Goal: Find specific fact: Find specific fact

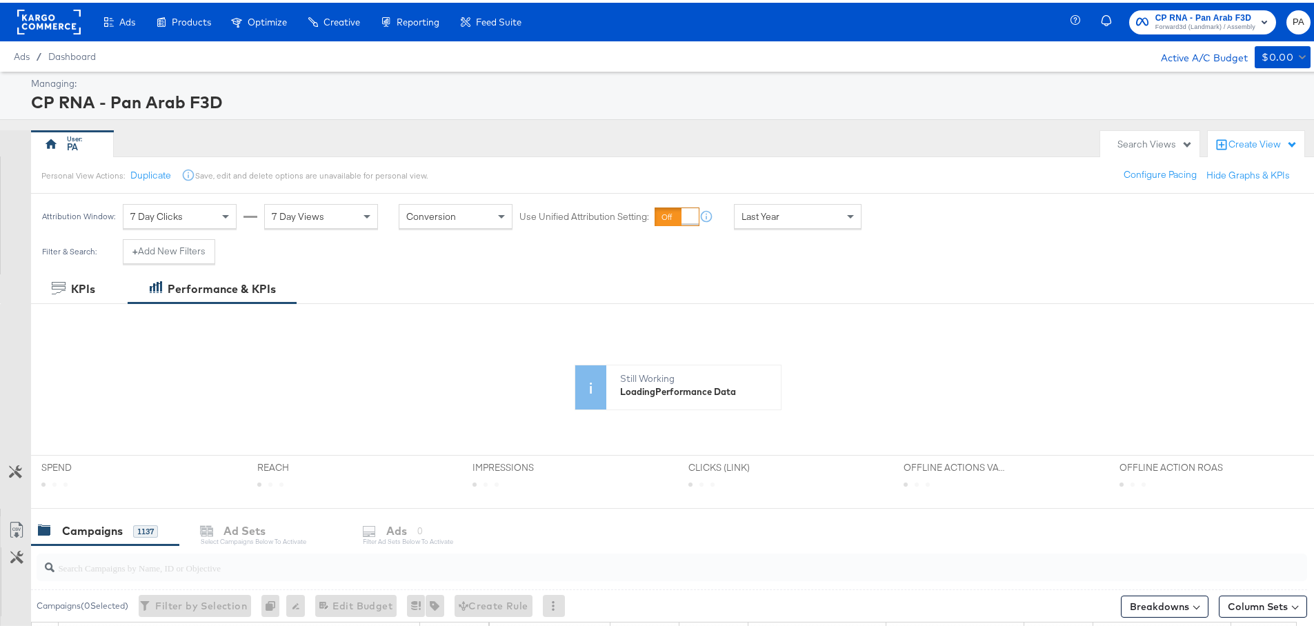
click at [936, 99] on div "CP RNA - Pan Arab F3D" at bounding box center [669, 99] width 1276 height 23
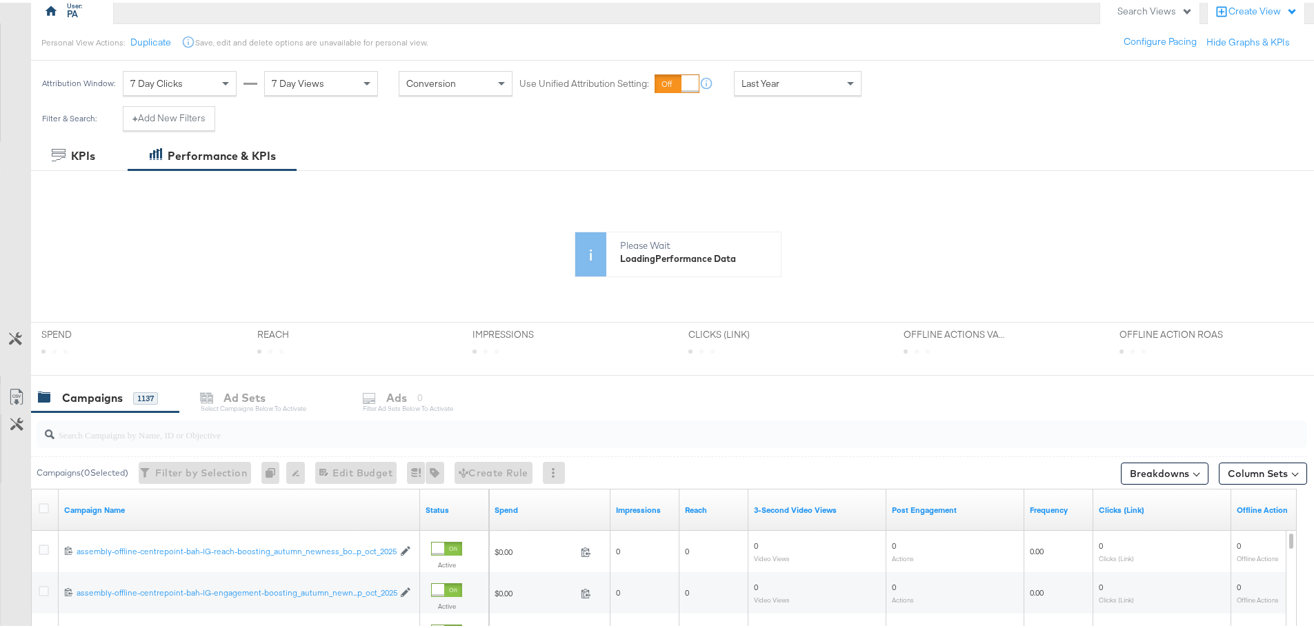
scroll to position [138, 0]
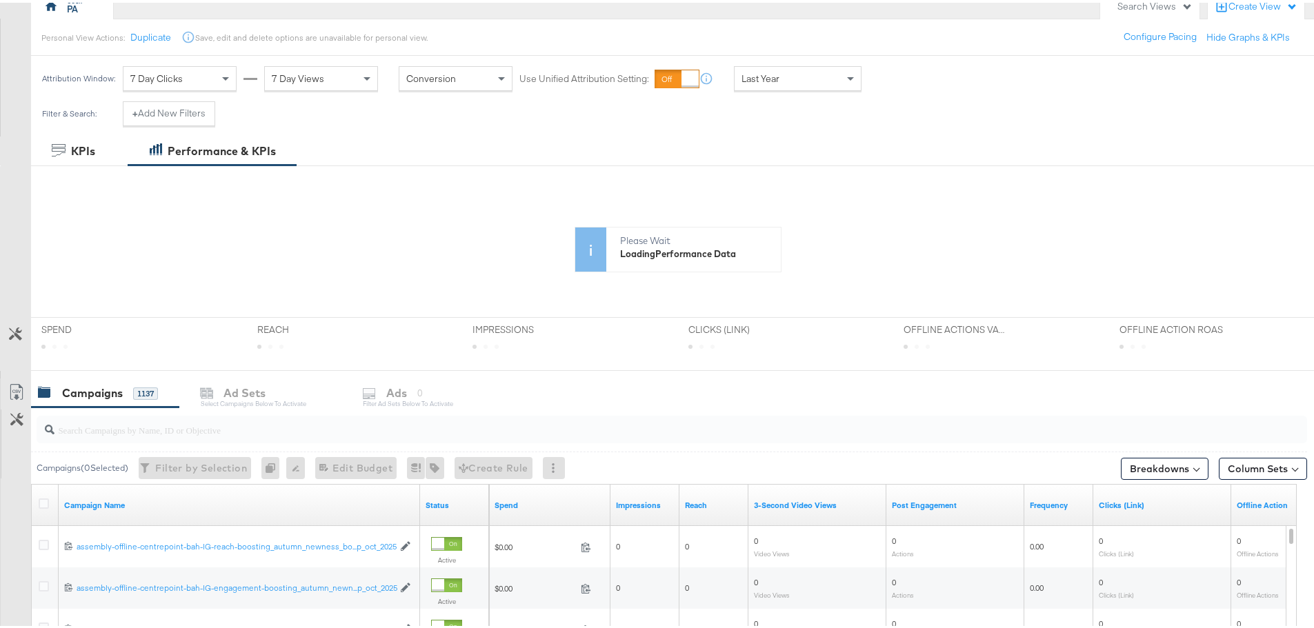
click at [294, 441] on div at bounding box center [672, 427] width 1270 height 28
paste input "assembly-offline-centrepoint-ksa-meta-reach-dark-ads-Big_shopping_bonanza_aug_s…"
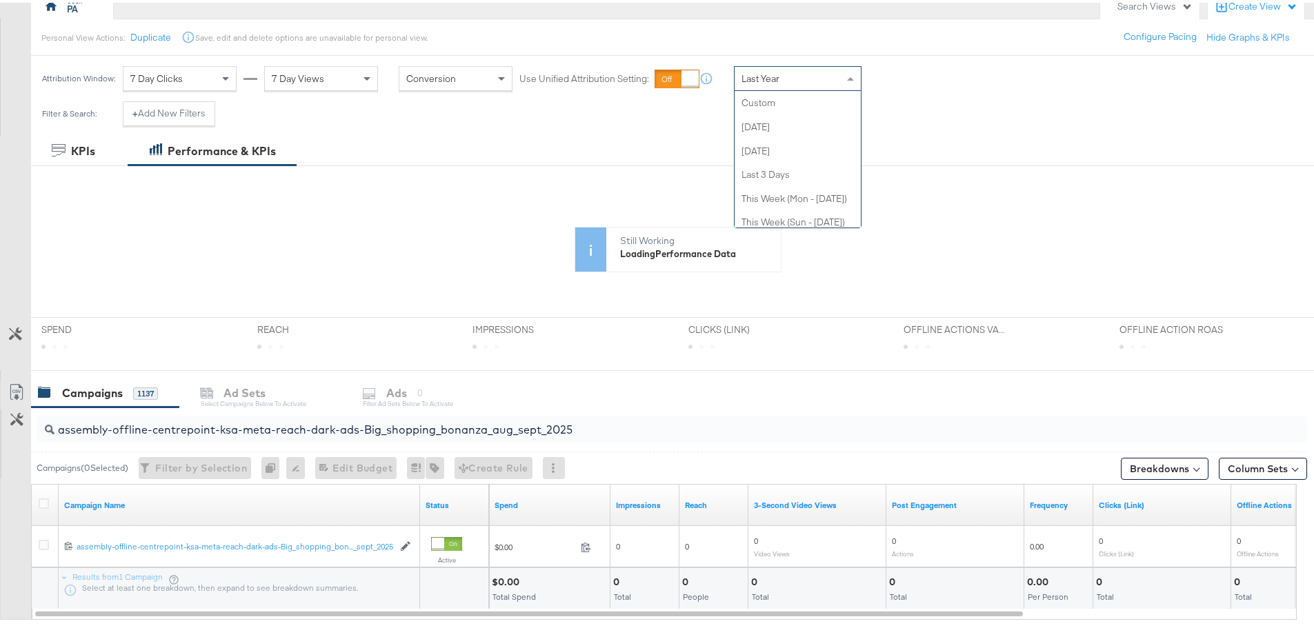
click at [754, 74] on span "Last Year" at bounding box center [760, 76] width 38 height 12
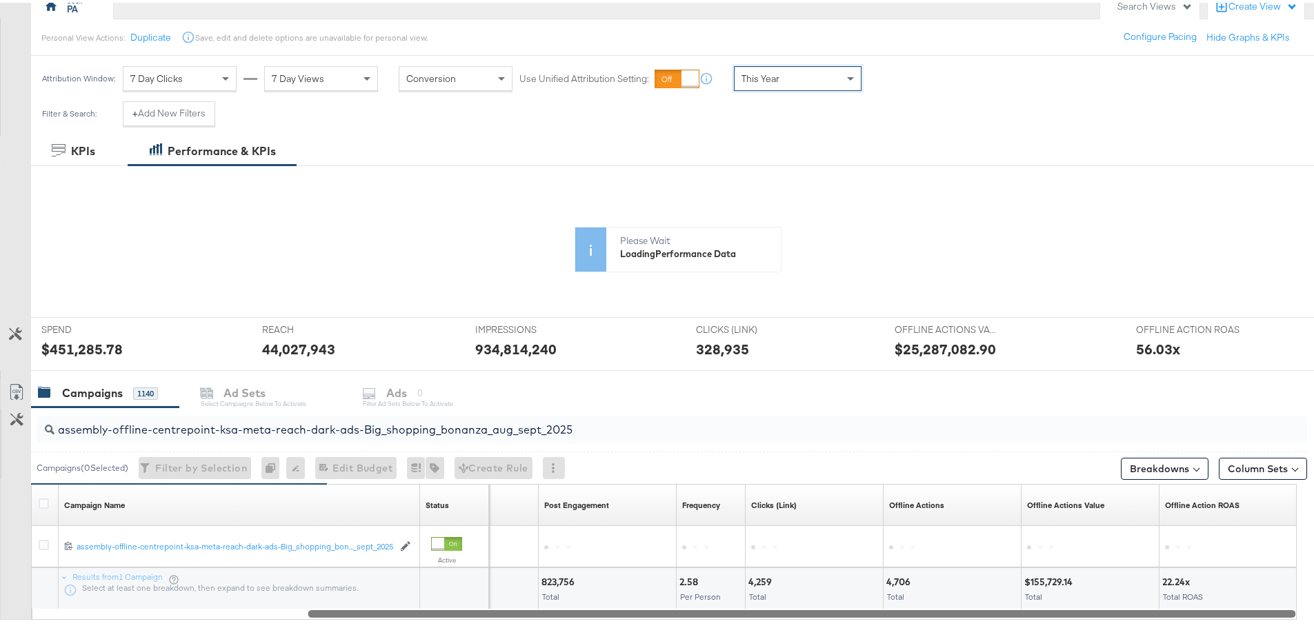
drag, startPoint x: 810, startPoint y: 614, endPoint x: 1225, endPoint y: 636, distance: 415.1
click at [1225, 490] on html "Ads Ads Dashboard Main dashboard for Media Buying. New Campaign Create a new ca…" at bounding box center [662, 176] width 1324 height 628
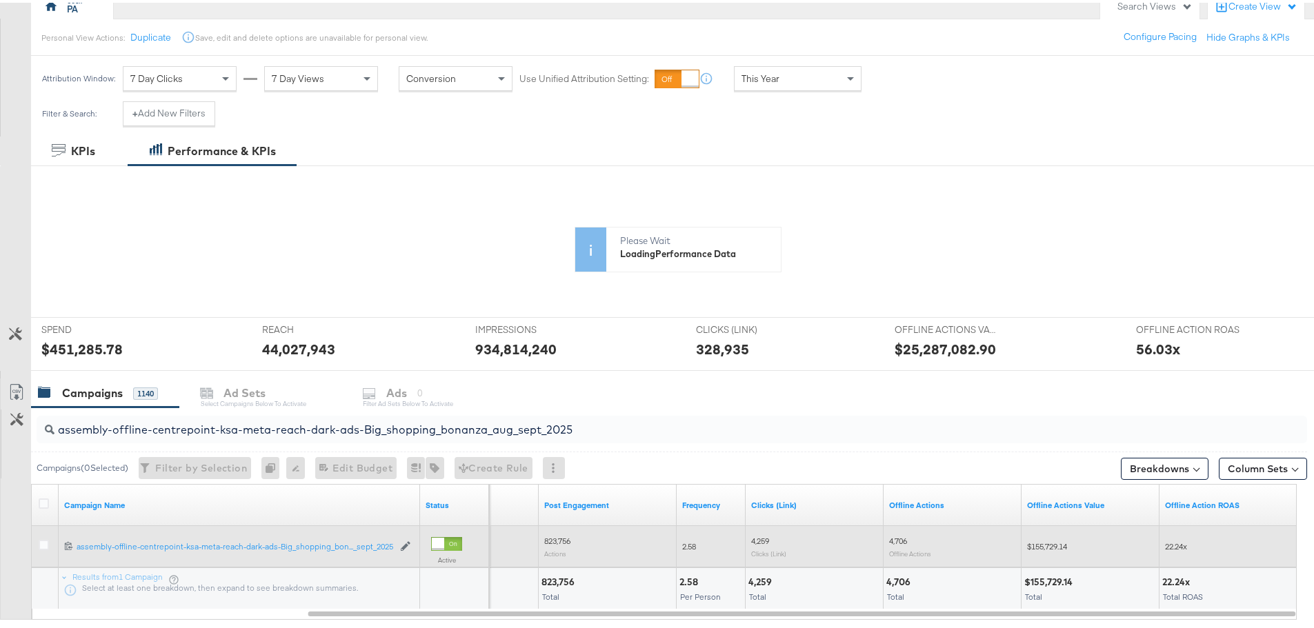
click at [1049, 543] on span "$155,729.14" at bounding box center [1047, 544] width 40 height 10
copy span "155,729.14"
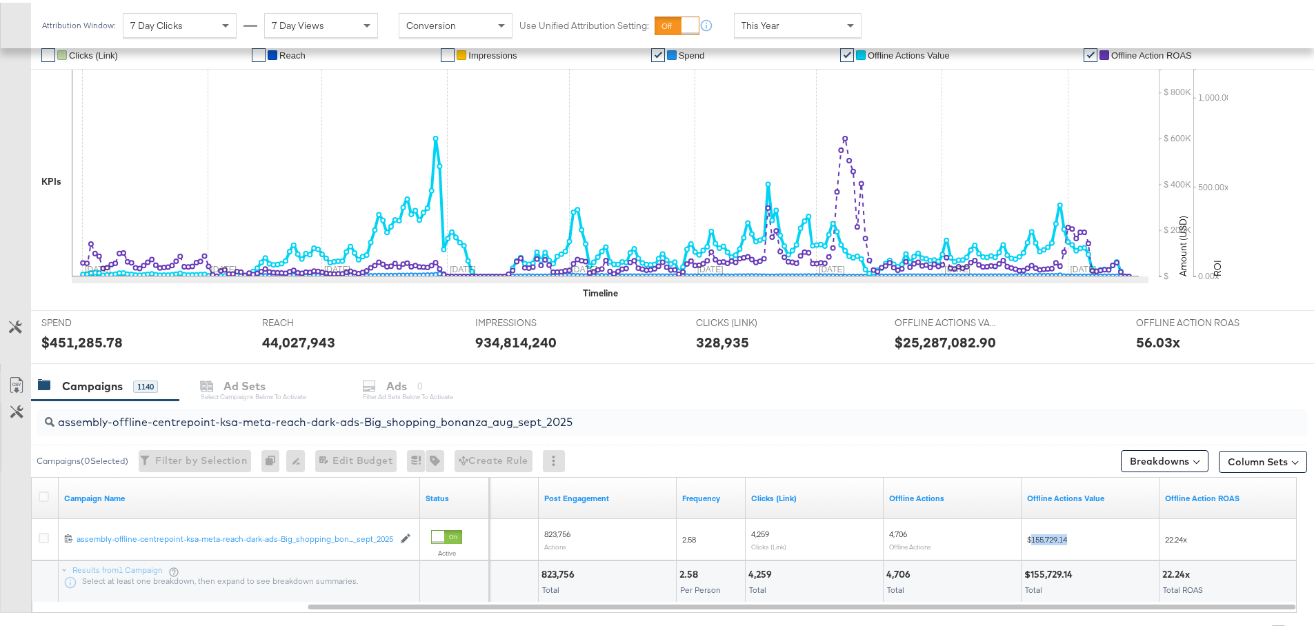
scroll to position [335, 0]
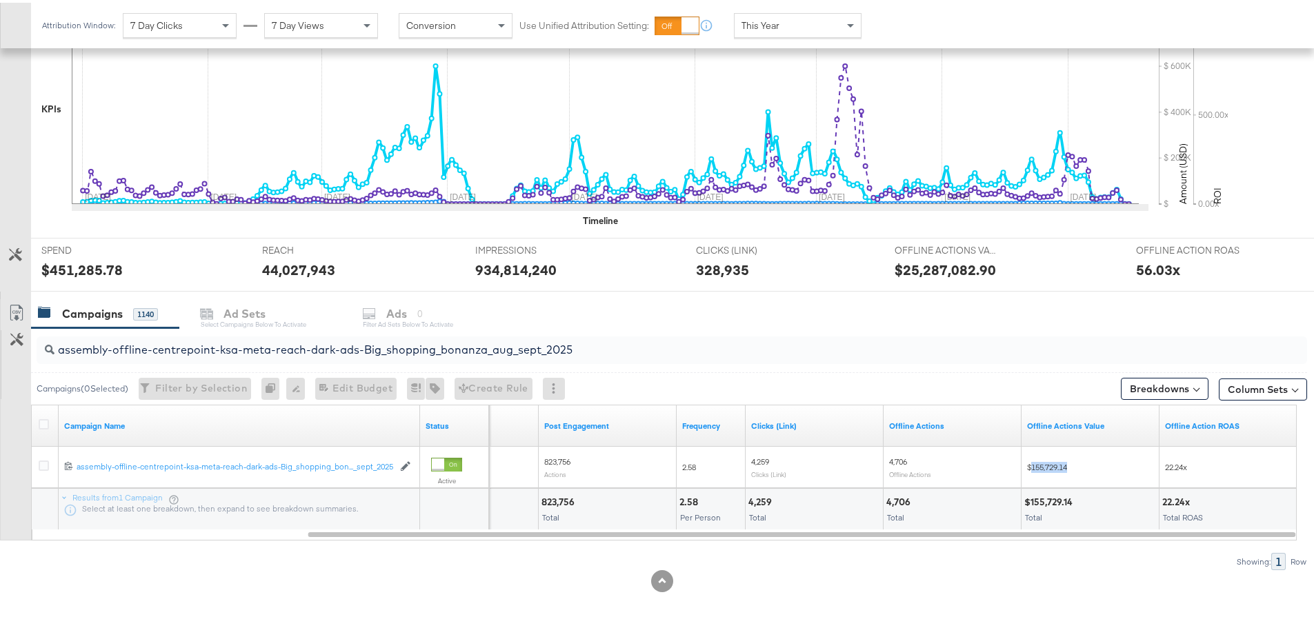
copy span "155,729.14"
click at [451, 338] on input "assembly-offline-centrepoint-ksa-meta-reach-dark-ads-Big_shopping_bonanza_aug_s…" at bounding box center [622, 341] width 1136 height 27
paste input "video-view"
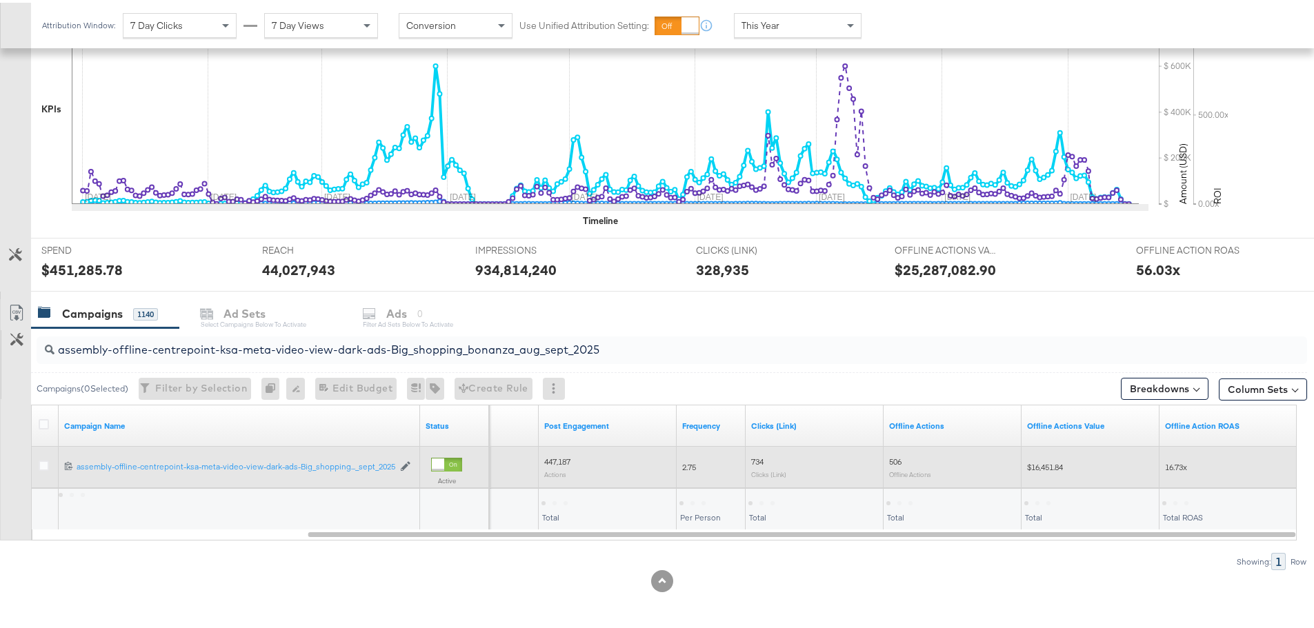
click at [1057, 464] on span "$16,451.84" at bounding box center [1045, 464] width 36 height 10
copy span "16,451.84"
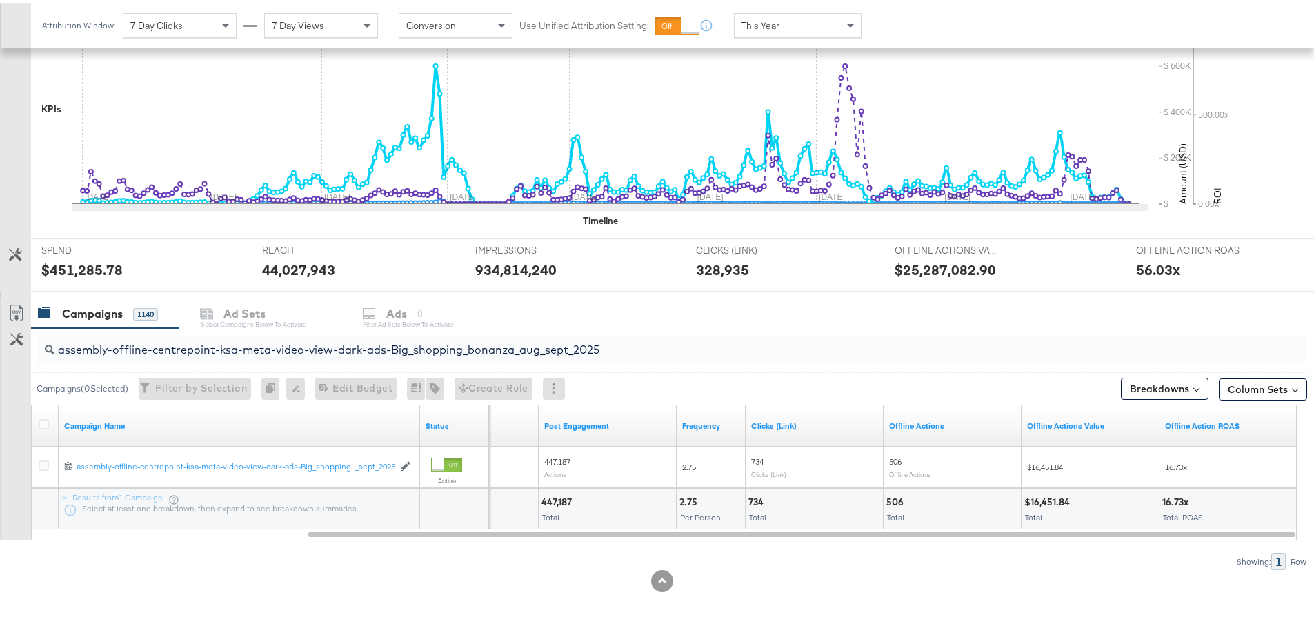
click at [428, 347] on input "assembly-offline-centrepoint-ksa-meta-video-view-dark-ads-Big_shopping_bonanza_…" at bounding box center [622, 341] width 1136 height 27
paste input "uae-meta-reach"
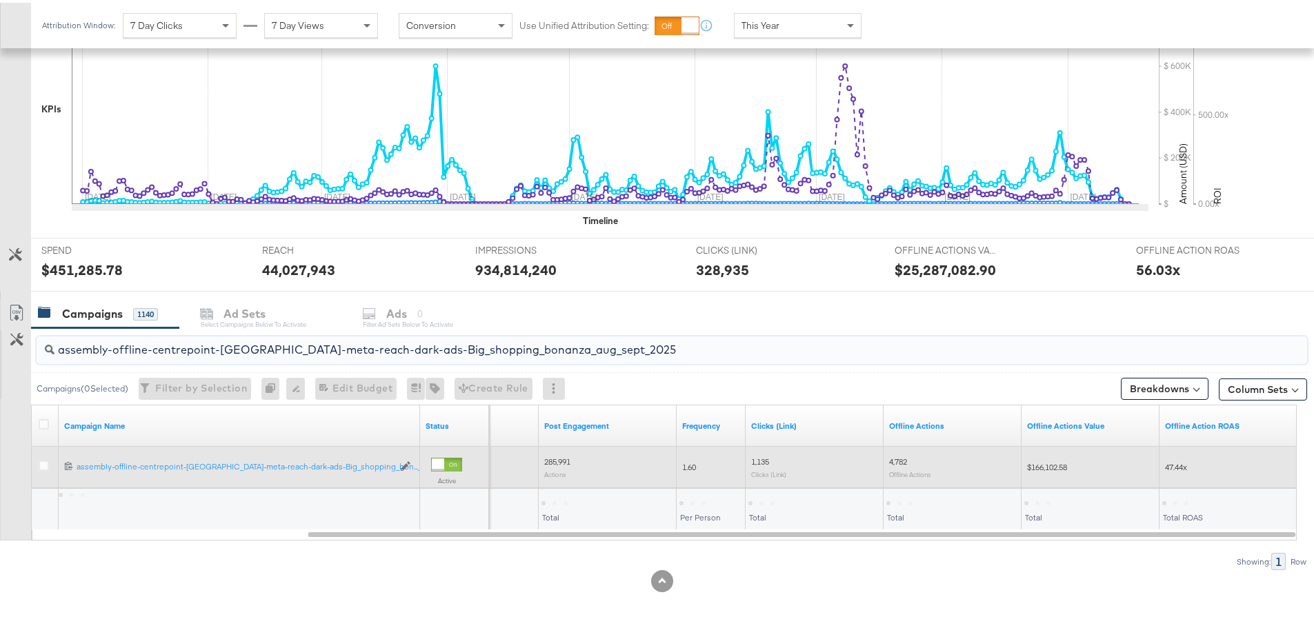
click at [1049, 461] on span "$166,102.58" at bounding box center [1047, 464] width 40 height 10
copy span "166,102.58"
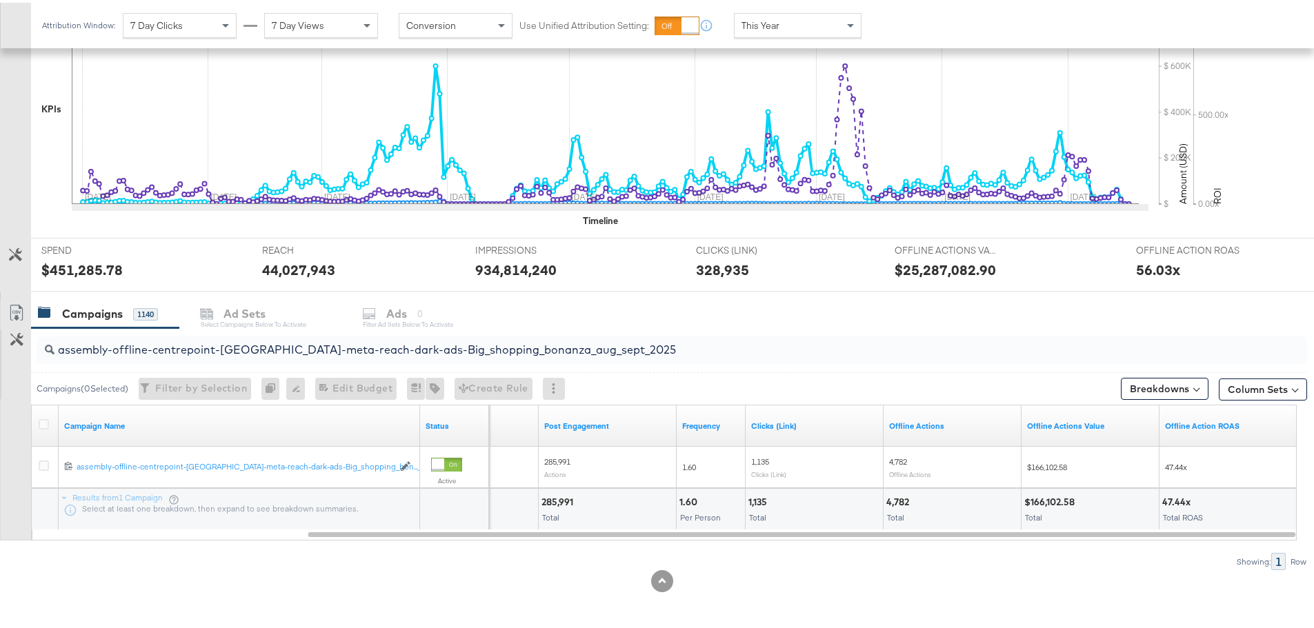
click at [367, 339] on input "assembly-offline-centrepoint-uae-meta-reach-dark-ads-Big_shopping_bonanza_aug_s…" at bounding box center [622, 341] width 1136 height 27
paste input "kwt"
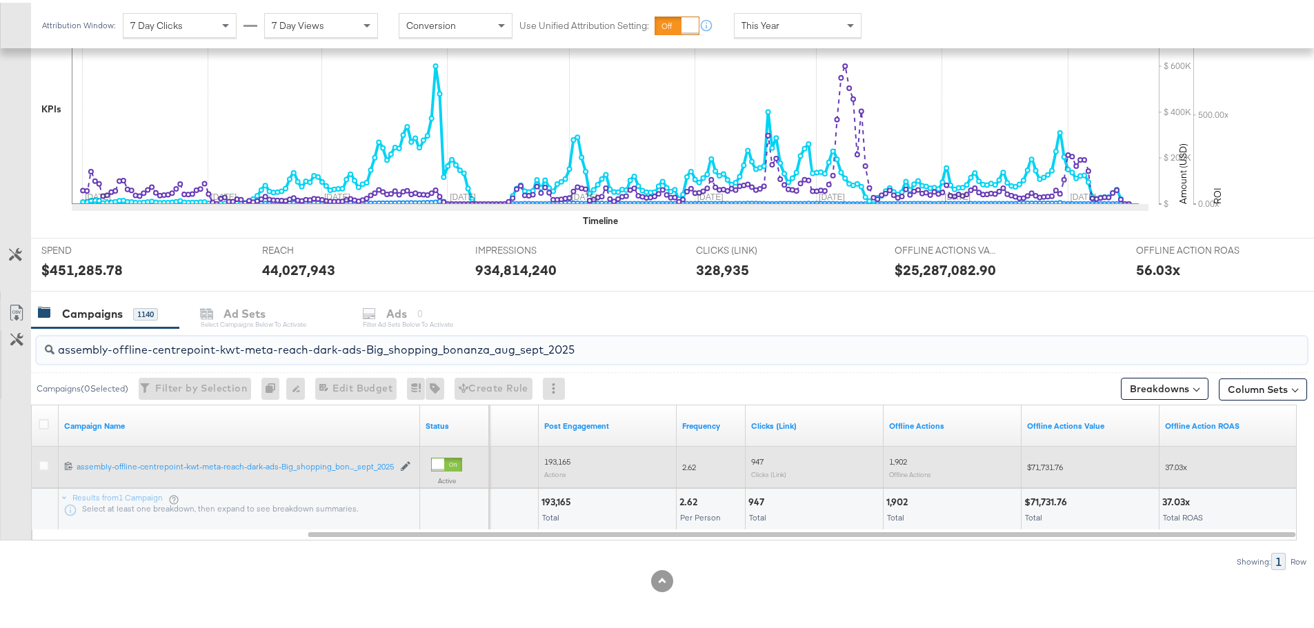
click at [1047, 463] on span "$71,731.76" at bounding box center [1045, 464] width 36 height 10
copy span "71,731.76"
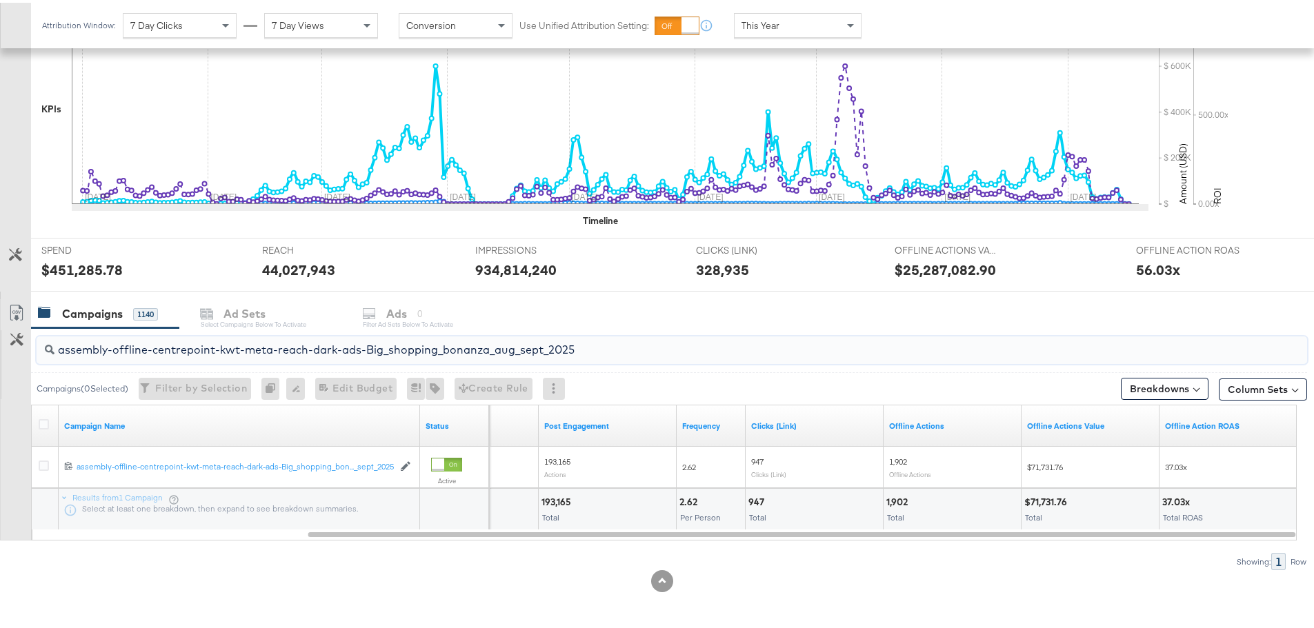
click at [389, 350] on input "assembly-offline-centrepoint-kwt-meta-reach-dark-ads-Big_shopping_bonanza_aug_s…" at bounding box center [622, 341] width 1136 height 27
paste input "bah"
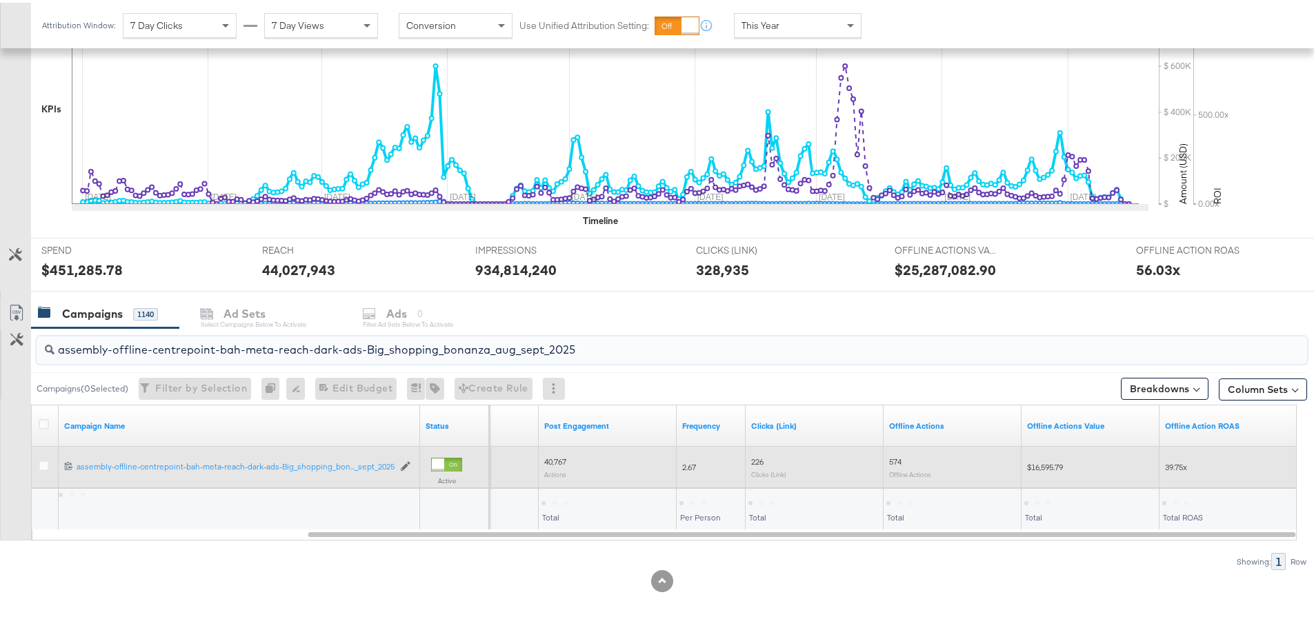
click at [1045, 462] on span "$16,595.79" at bounding box center [1045, 464] width 36 height 10
copy span "16,595.79"
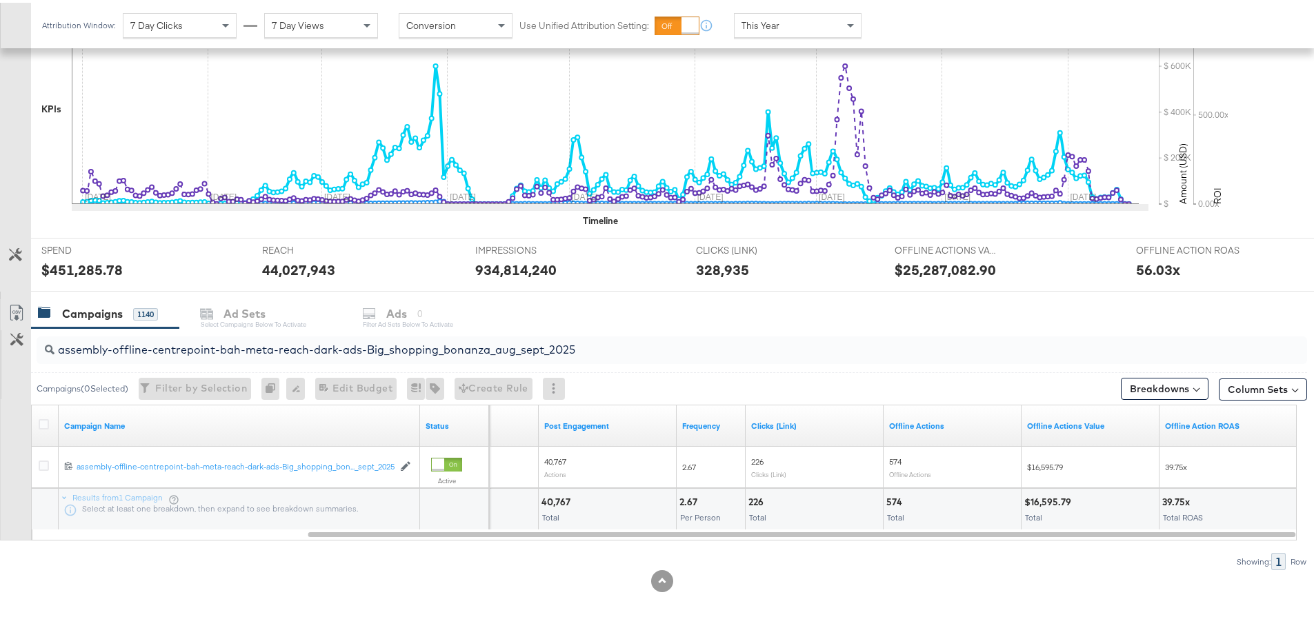
click at [457, 359] on div "assembly-offline-centrepoint-bah-meta-reach-dark-ads-Big_shopping_bonanza_aug_s…" at bounding box center [672, 348] width 1270 height 28
paste input "[GEOGRAPHIC_DATA]"
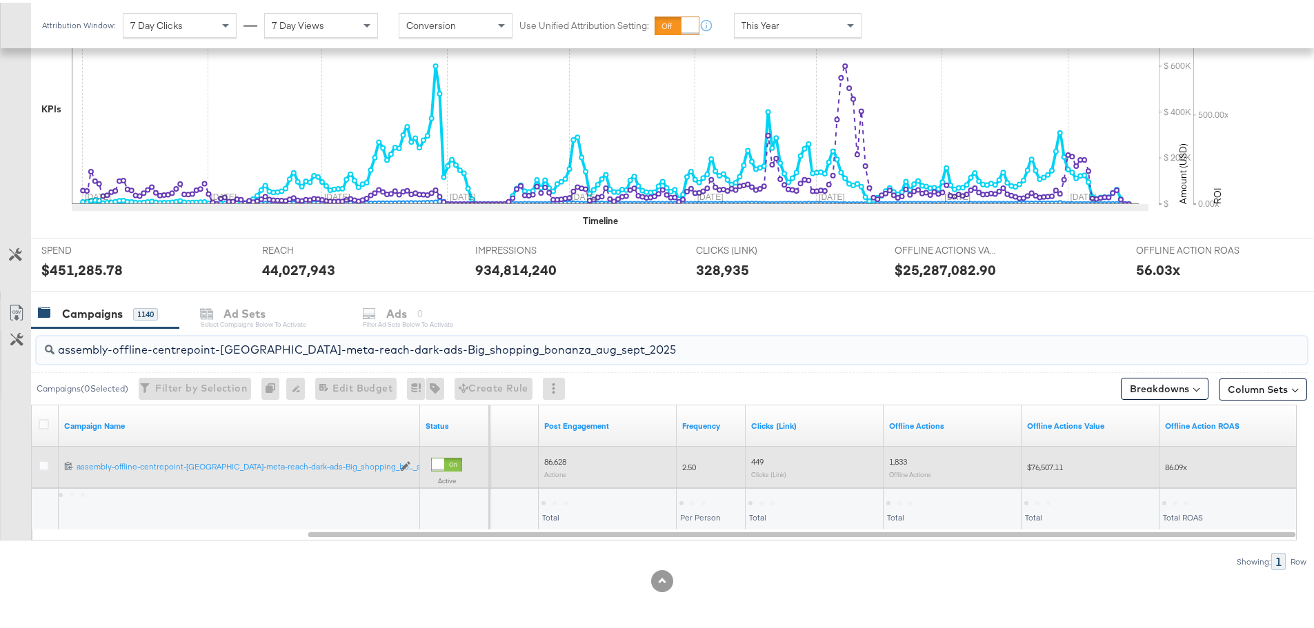
click at [1052, 465] on span "$76,507.11" at bounding box center [1045, 464] width 36 height 10
copy span "76,507.11"
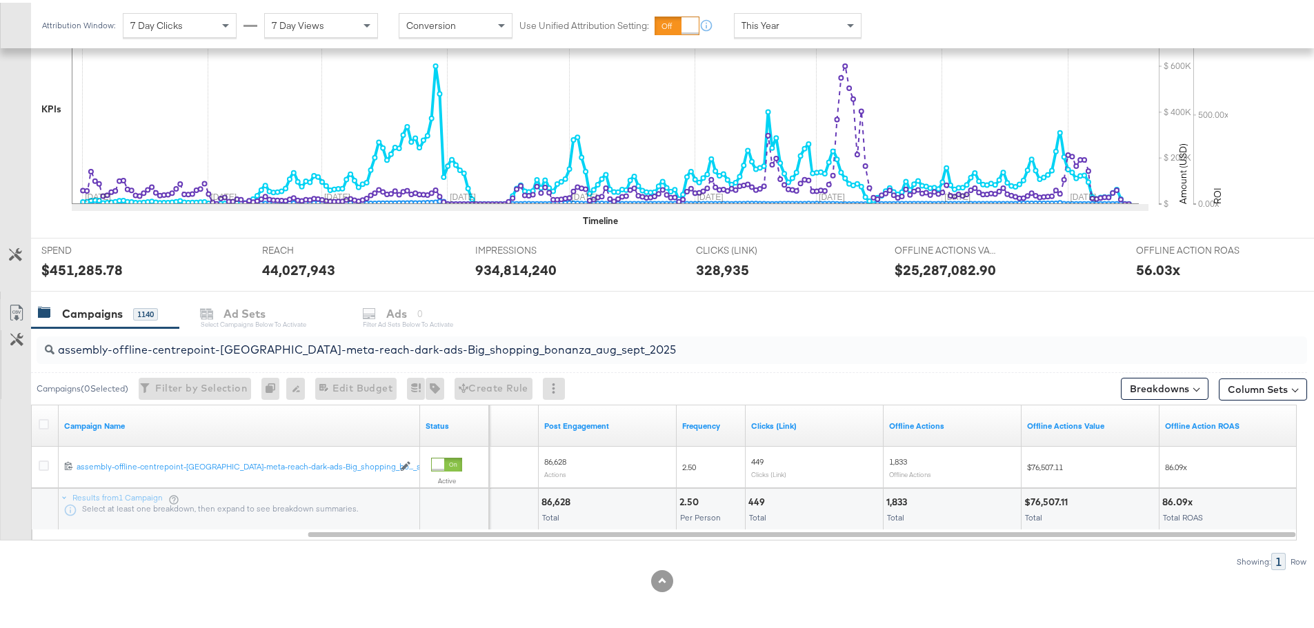
click at [614, 354] on input "assembly-offline-centrepoint-qatar-meta-reach-dark-ads-Big_shopping_bonanza_aug…" at bounding box center [622, 341] width 1136 height 27
paste input "oman"
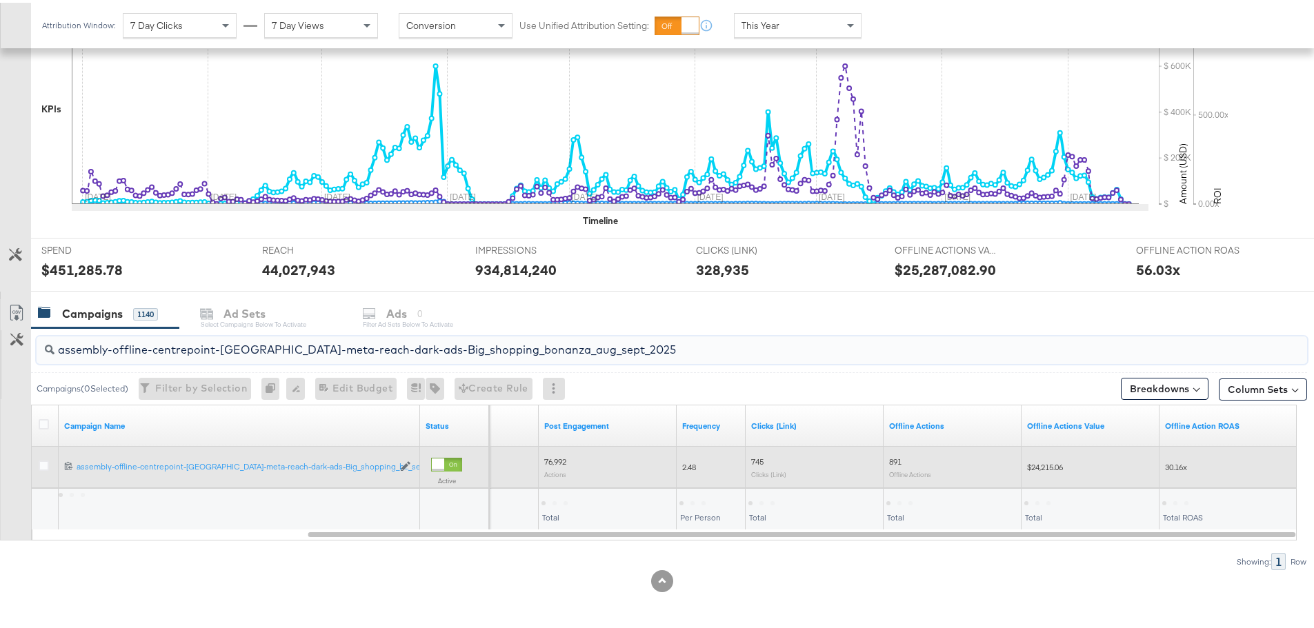
type input "assembly-offline-centrepoint-oman-meta-reach-dark-ads-Big_shopping_bonanza_aug_…"
click at [1043, 465] on span "$24,215.06" at bounding box center [1045, 464] width 36 height 10
copy span "24,215.06"
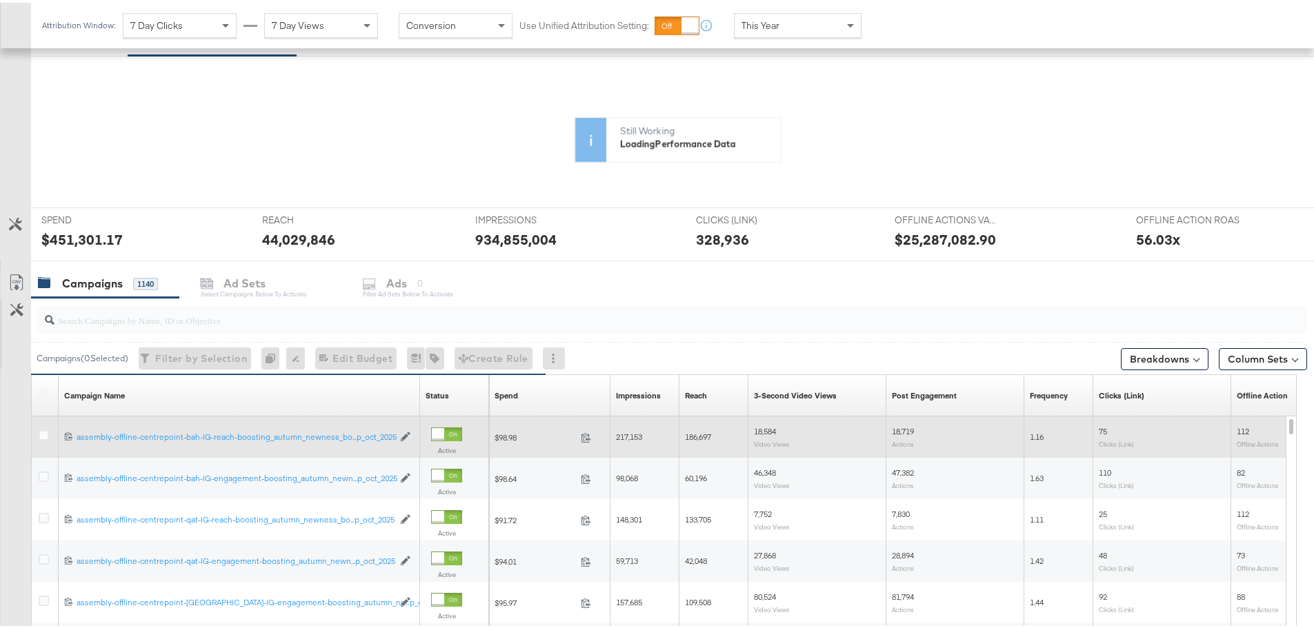
scroll to position [276, 0]
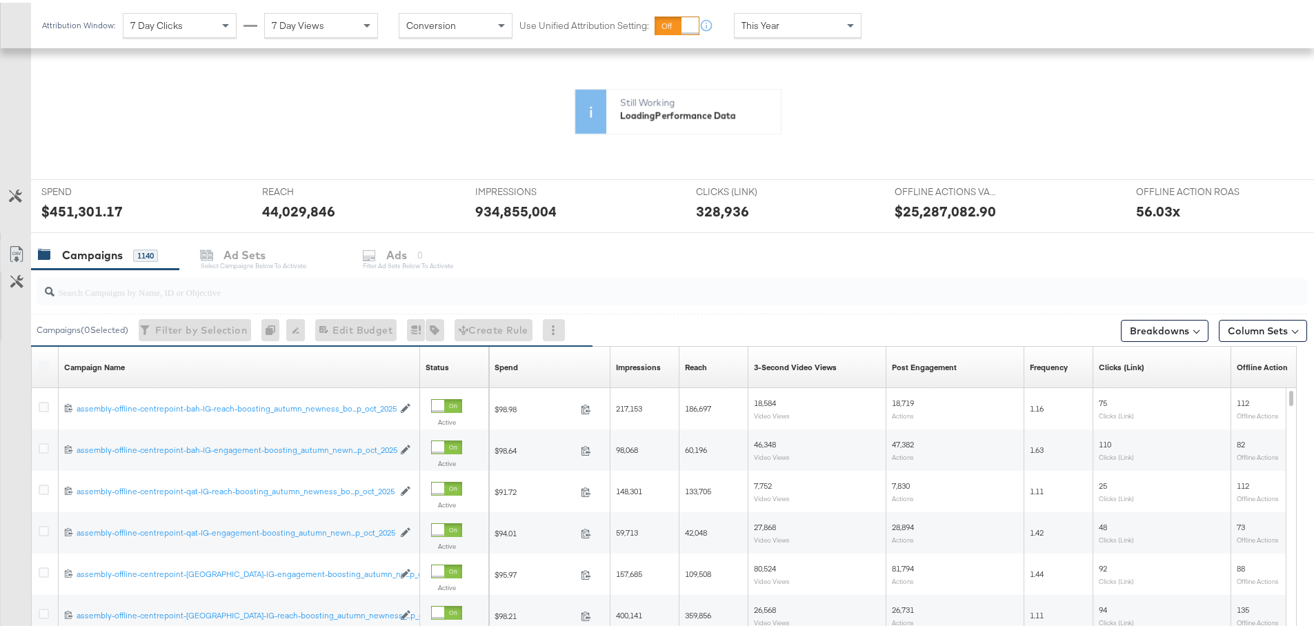
click at [310, 292] on input "search" at bounding box center [622, 283] width 1136 height 27
paste input "assembly-offline-centrepoint-ksa-meta-reach-dark-ads-BackToSchool-2025"
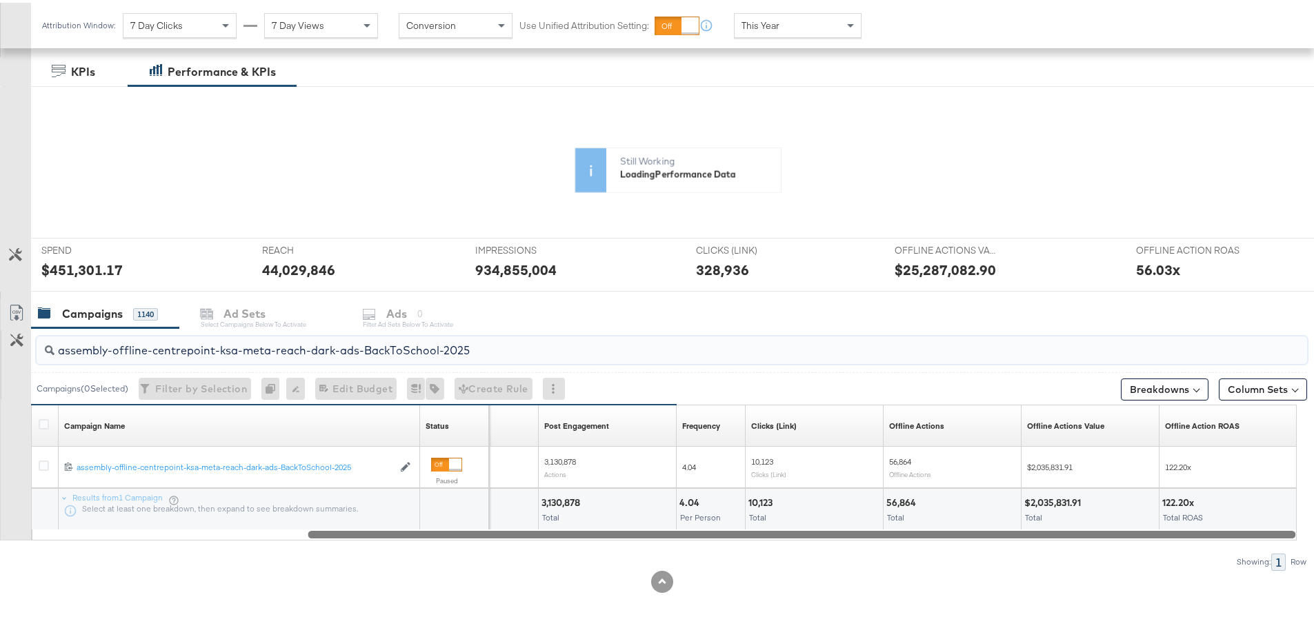
drag, startPoint x: 634, startPoint y: 531, endPoint x: 1215, endPoint y: 601, distance: 584.9
click at [1215, 601] on div "KPIs Performance & KPIs Customize KPIs ✔ Clicks (Link) ✔ Reach ✔ Impressions ✔ …" at bounding box center [662, 341] width 1324 height 574
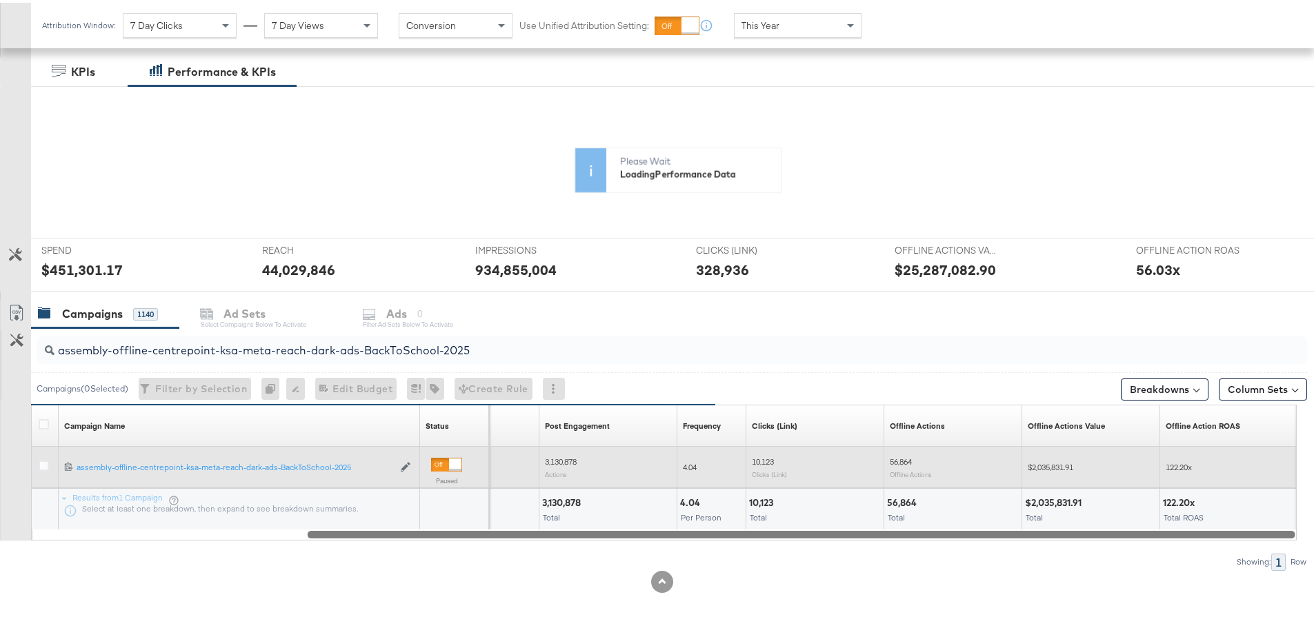
click at [1041, 461] on span "$2,035,831.91" at bounding box center [1050, 464] width 46 height 10
copy span "2,035,831.91"
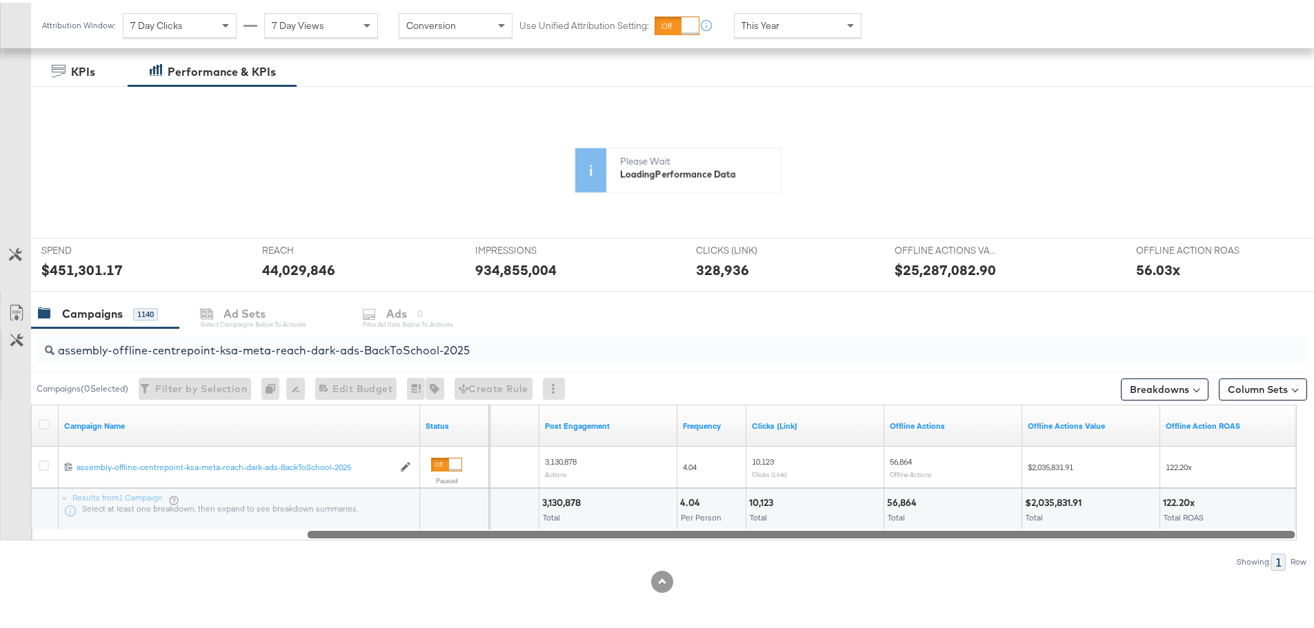
click at [389, 335] on input "assembly-offline-centrepoint-ksa-meta-reach-dark-ads-BackToSchool-2025" at bounding box center [622, 342] width 1136 height 27
paste input "video-view"
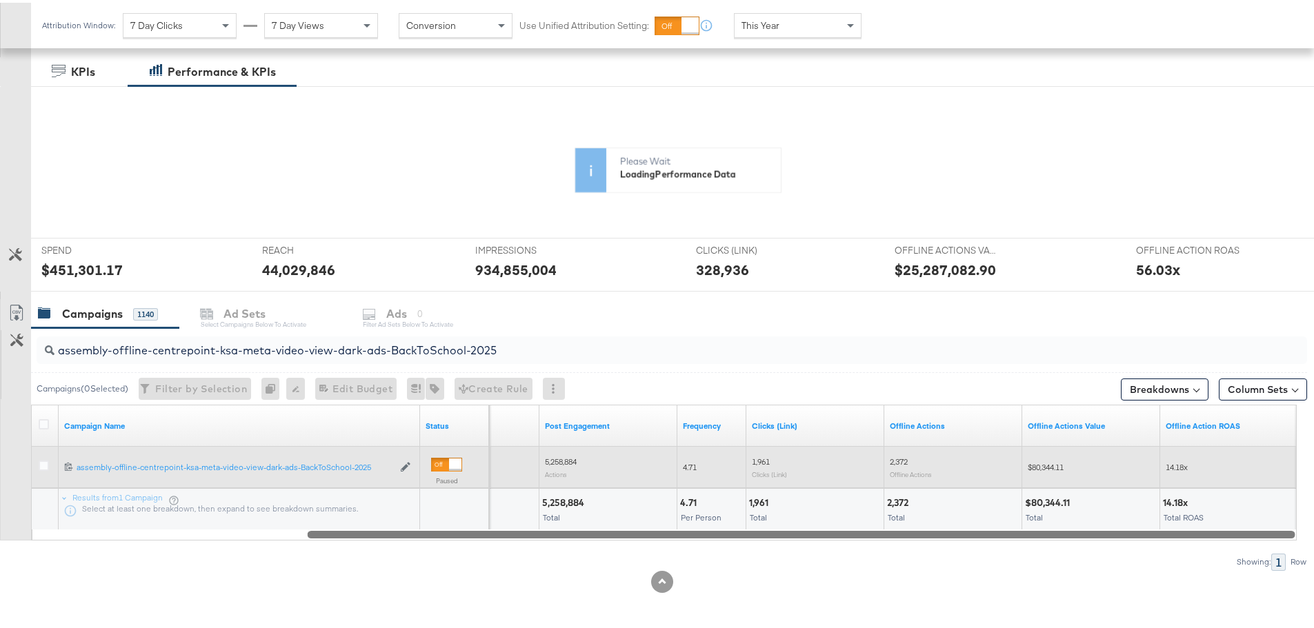
click at [1052, 462] on span "$80,344.11" at bounding box center [1045, 464] width 36 height 10
copy span "80,344.11"
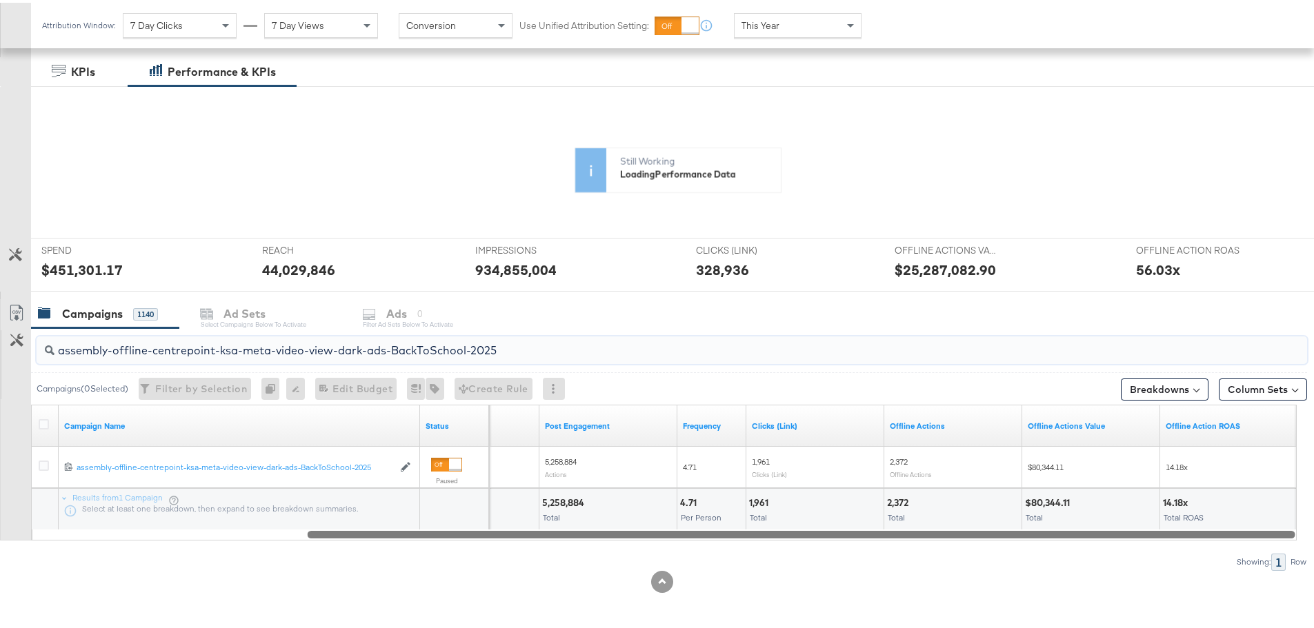
click at [432, 342] on input "assembly-offline-centrepoint-ksa-meta-video-view-dark-ads-BackToSchool-2025" at bounding box center [622, 342] width 1136 height 27
paste input "engagement"
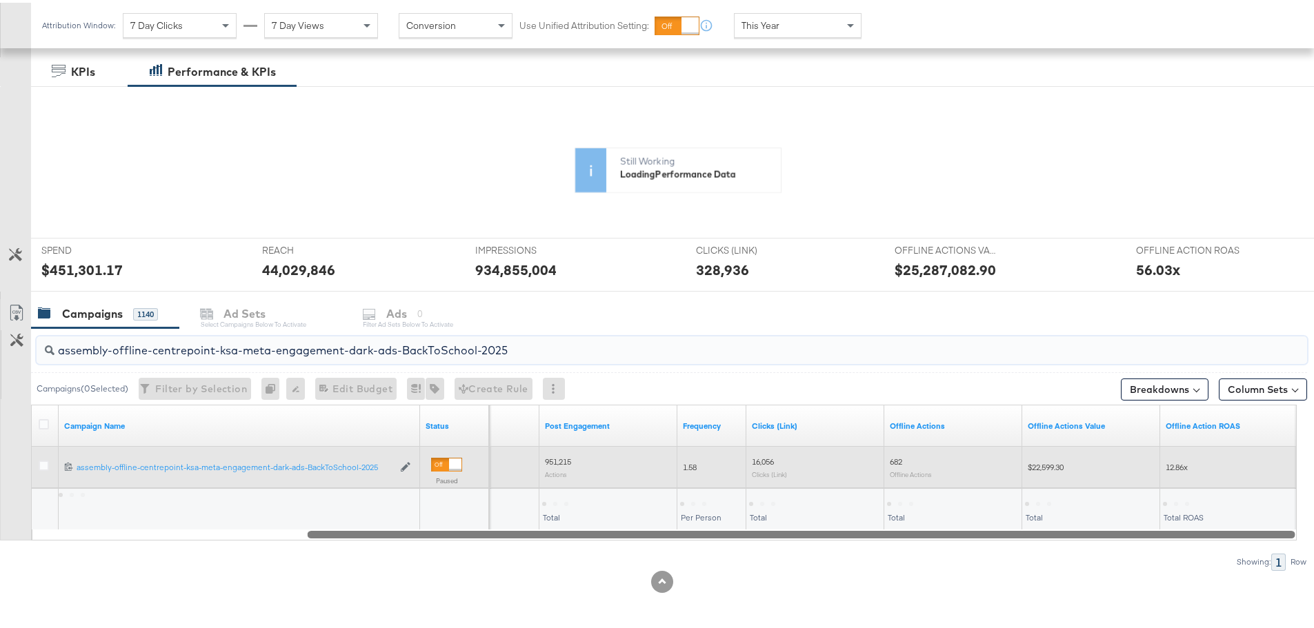
click at [1054, 458] on div "$22,599.30" at bounding box center [1091, 465] width 138 height 22
copy span "22,599.30"
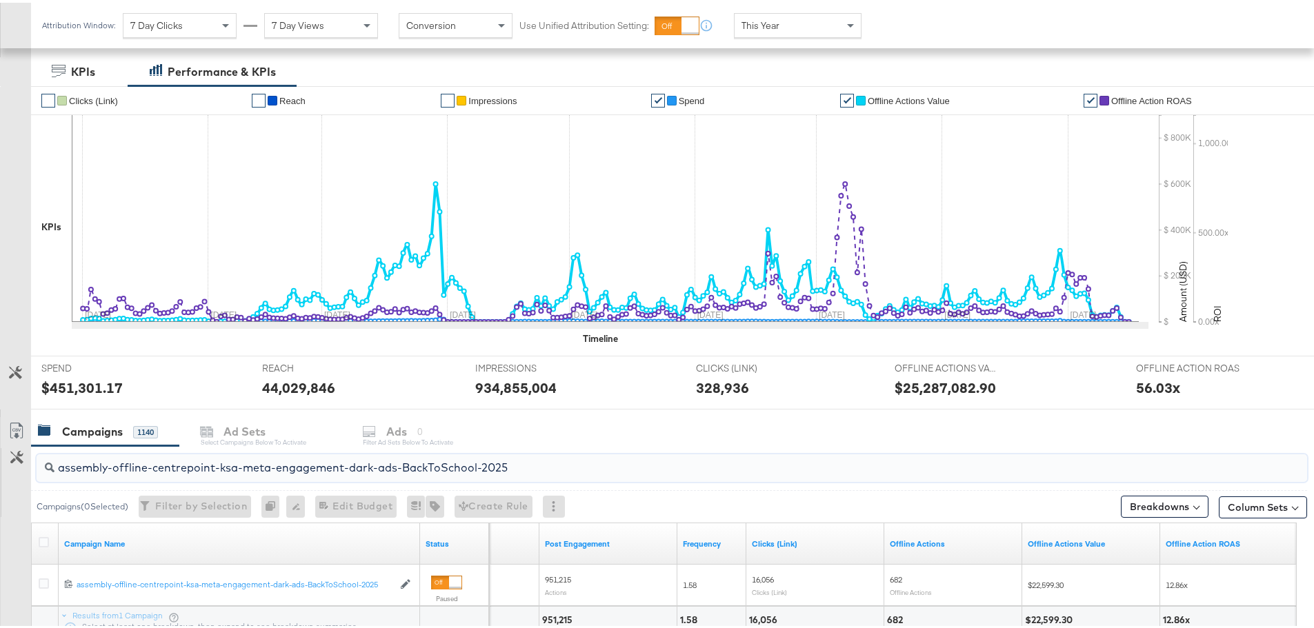
click at [398, 468] on input "assembly-offline-centrepoint-ksa-meta-engagement-dark-ads-BackToSchool-2025" at bounding box center [622, 459] width 1136 height 27
paste input "uae-meta-reach"
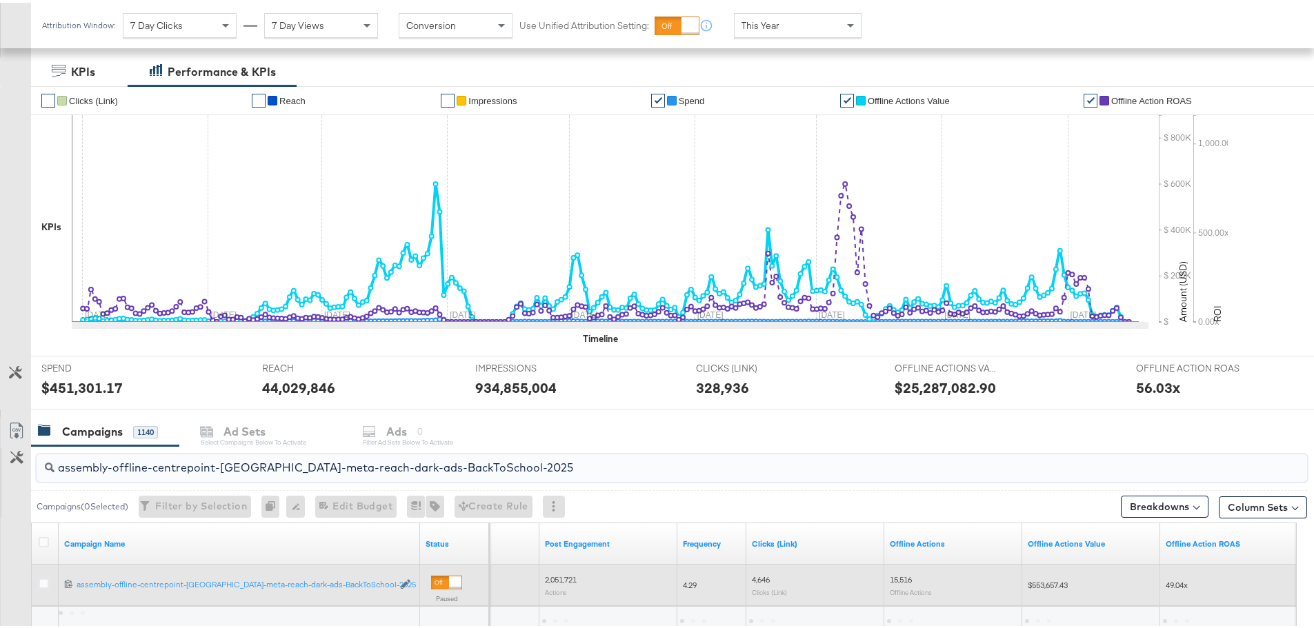
click at [1060, 582] on span "$553,657.43" at bounding box center [1047, 582] width 40 height 10
click at [1059, 581] on span "$553,657.43" at bounding box center [1047, 582] width 40 height 10
copy span "553,657.43"
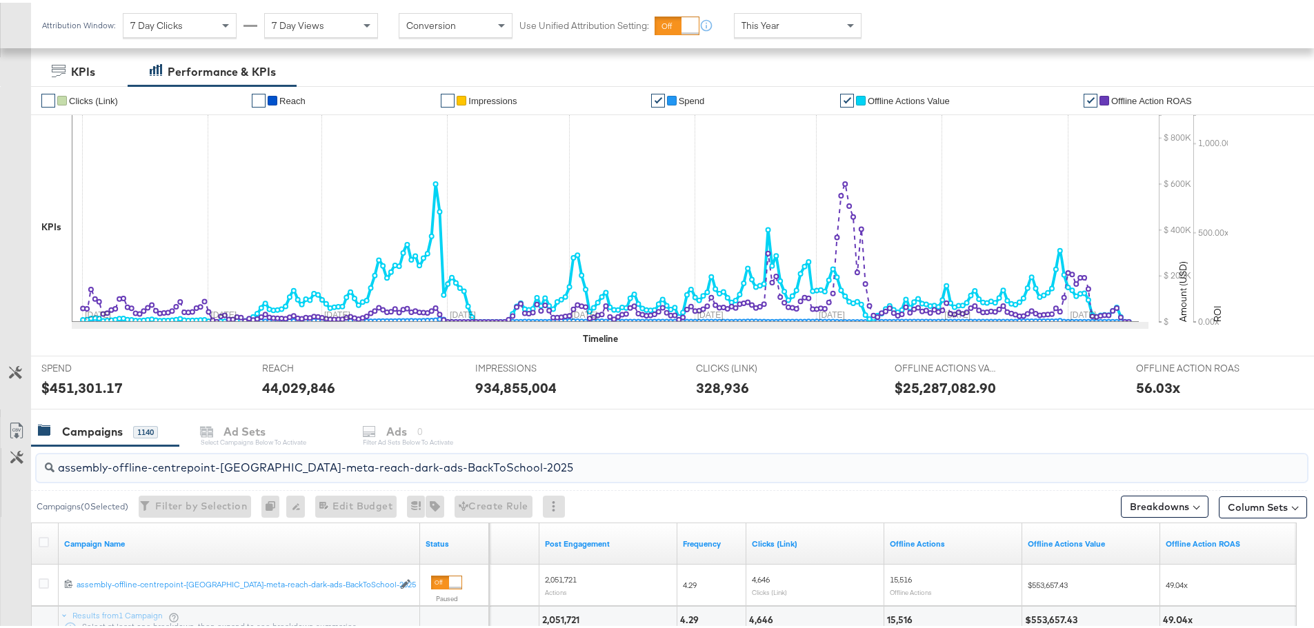
click at [376, 472] on input "assembly-offline-centrepoint-[GEOGRAPHIC_DATA]-meta-reach-dark-ads-BackToSchool…" at bounding box center [622, 459] width 1136 height 27
paste input "kwt"
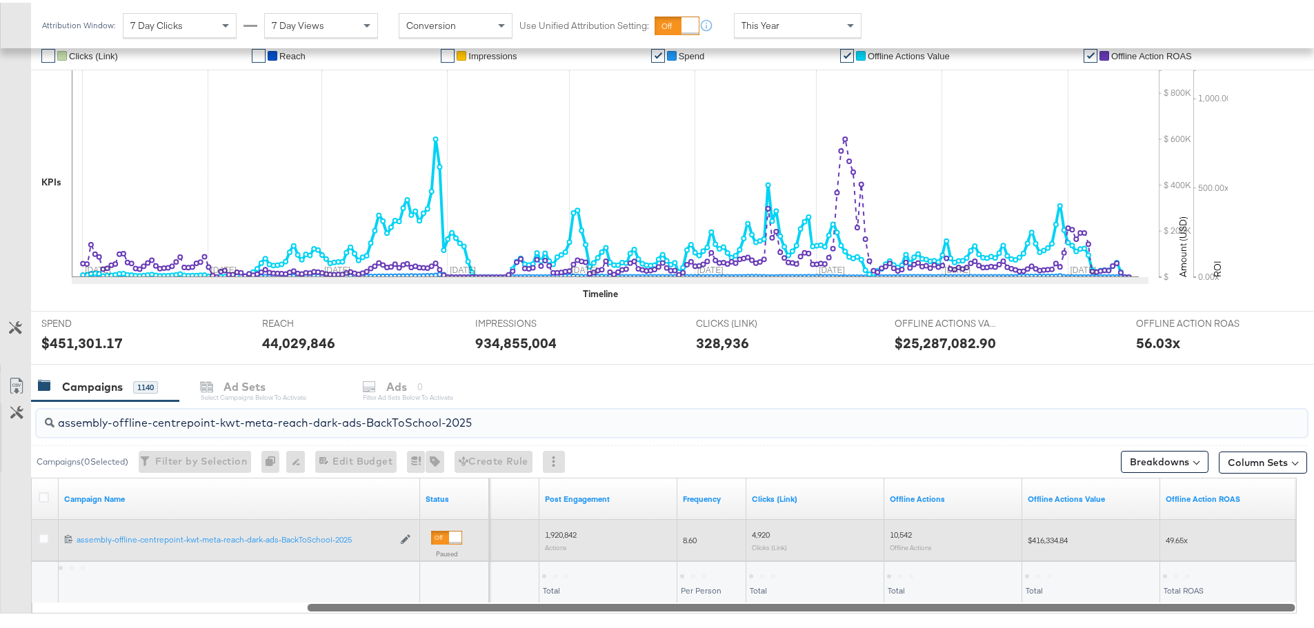
scroll to position [286, 0]
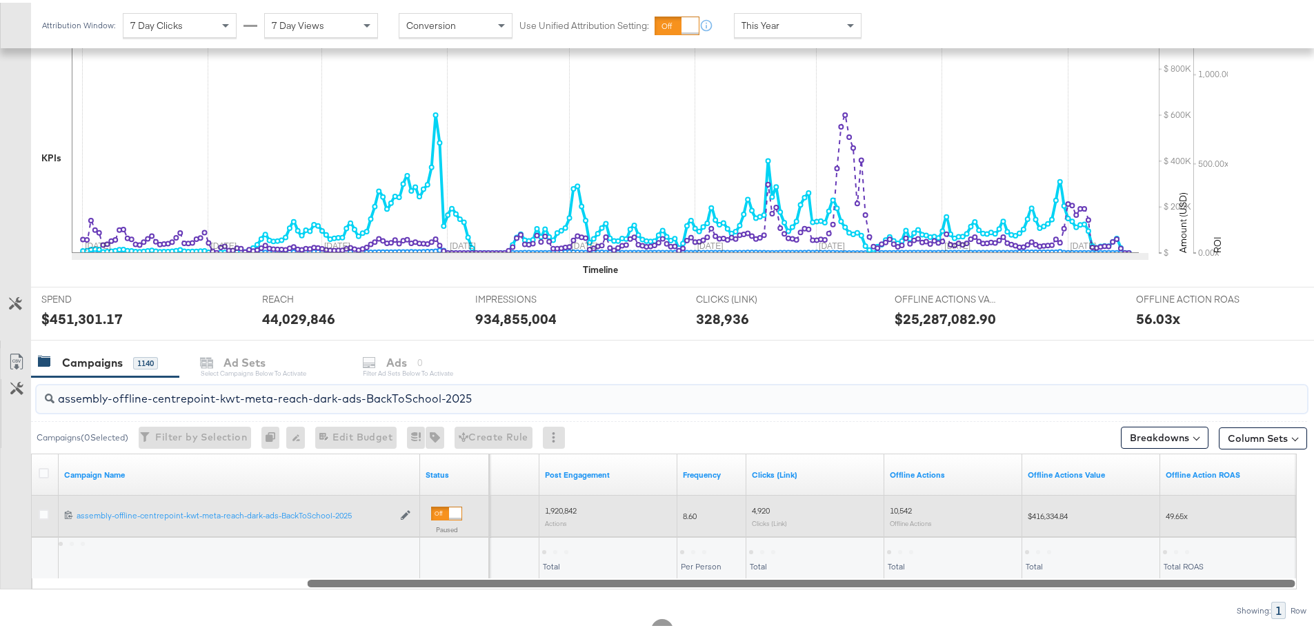
click at [1045, 513] on span "$416,334.84" at bounding box center [1047, 513] width 40 height 10
copy span "416,334.84"
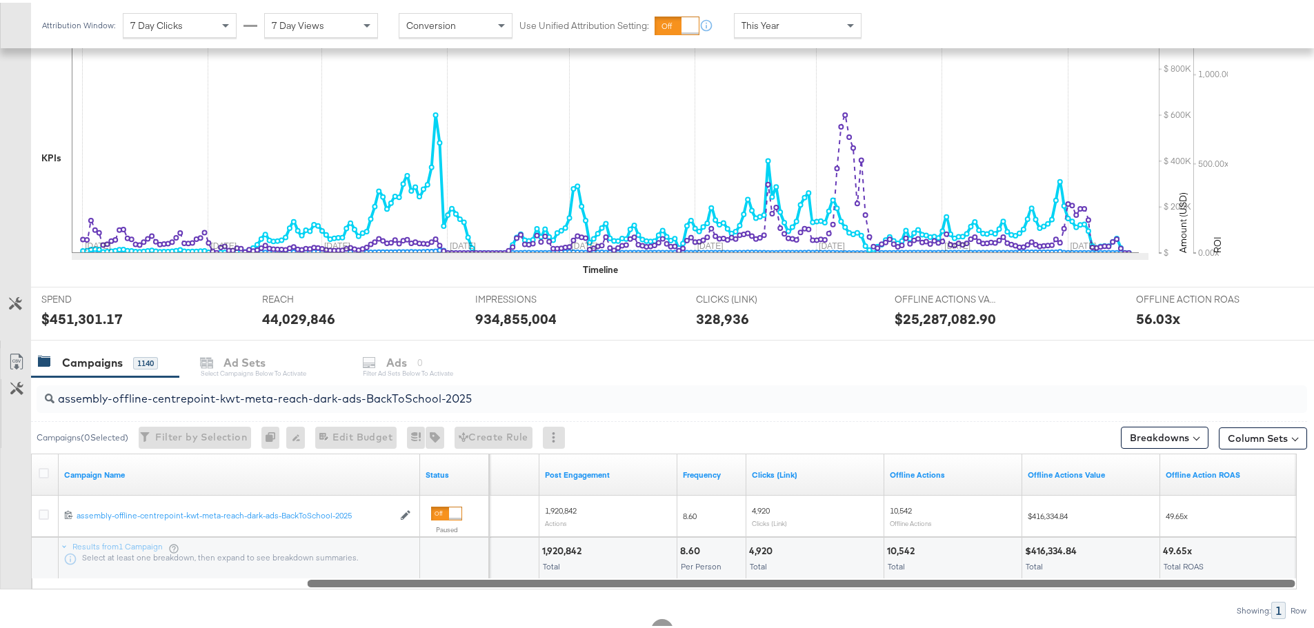
click at [414, 397] on input "assembly-offline-centrepoint-kwt-meta-reach-dark-ads-BackToSchool-2025" at bounding box center [622, 390] width 1136 height 27
paste input "bah"
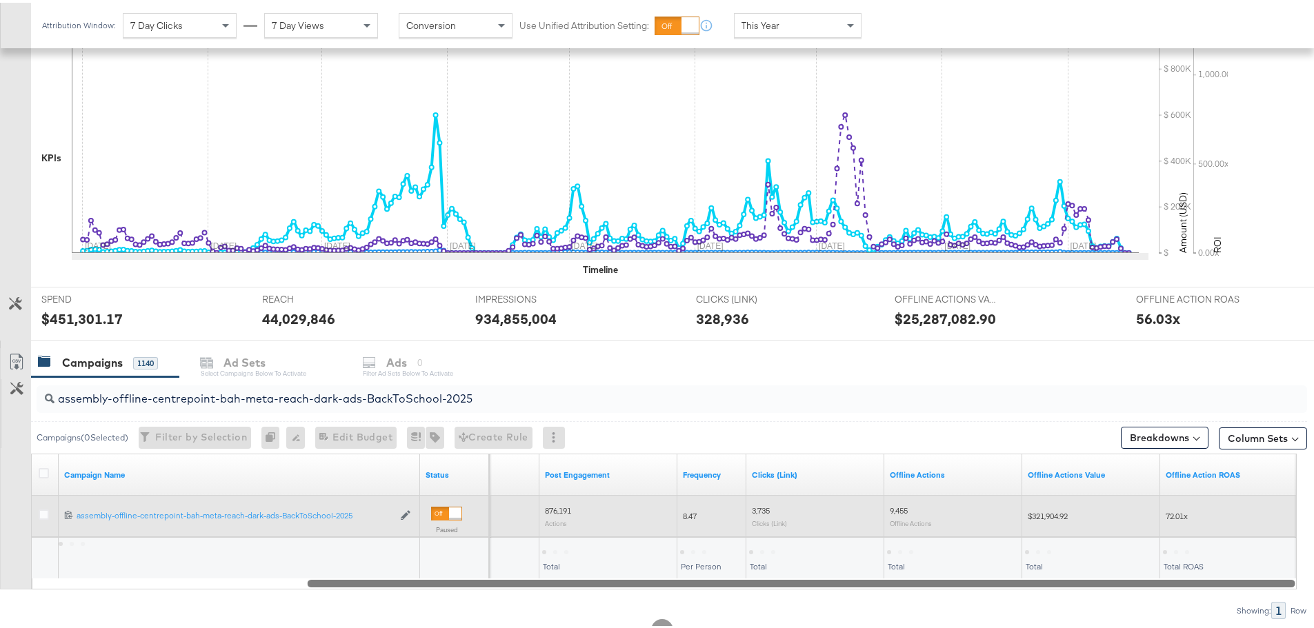
click at [1053, 512] on span "$321,904.92" at bounding box center [1047, 513] width 40 height 10
copy span "321,904.92"
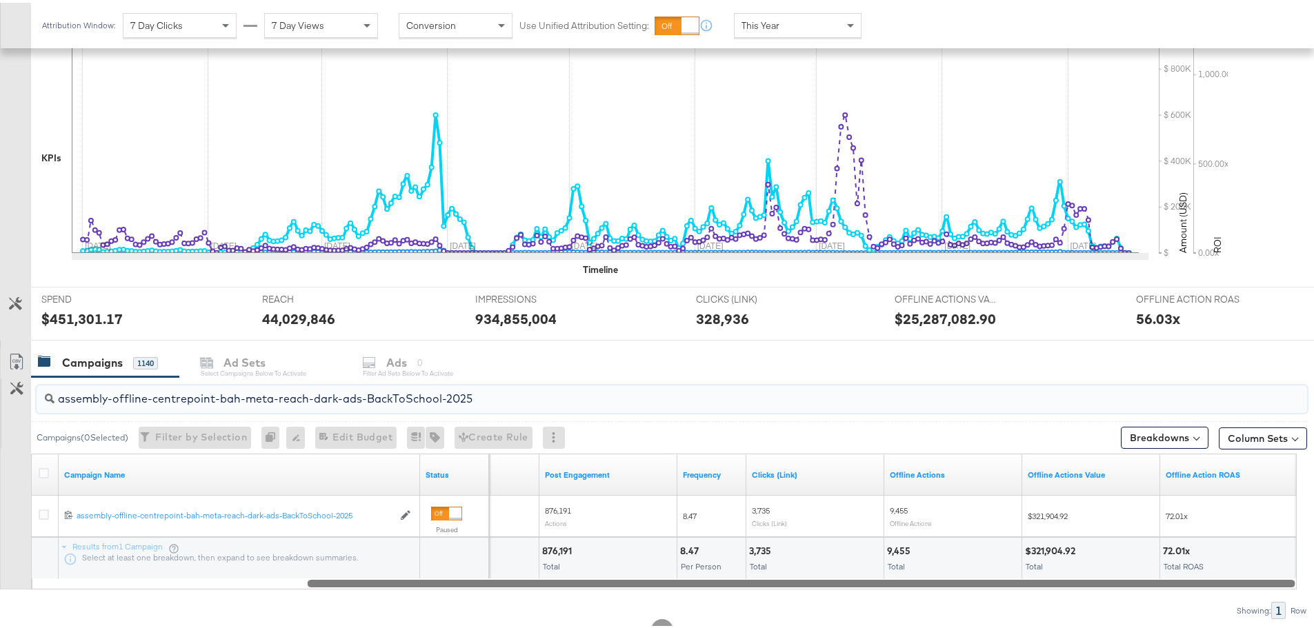
click at [492, 399] on input "assembly-offline-centrepoint-bah-meta-reach-dark-ads-BackToSchool-2025" at bounding box center [622, 390] width 1136 height 27
paste input "[GEOGRAPHIC_DATA]"
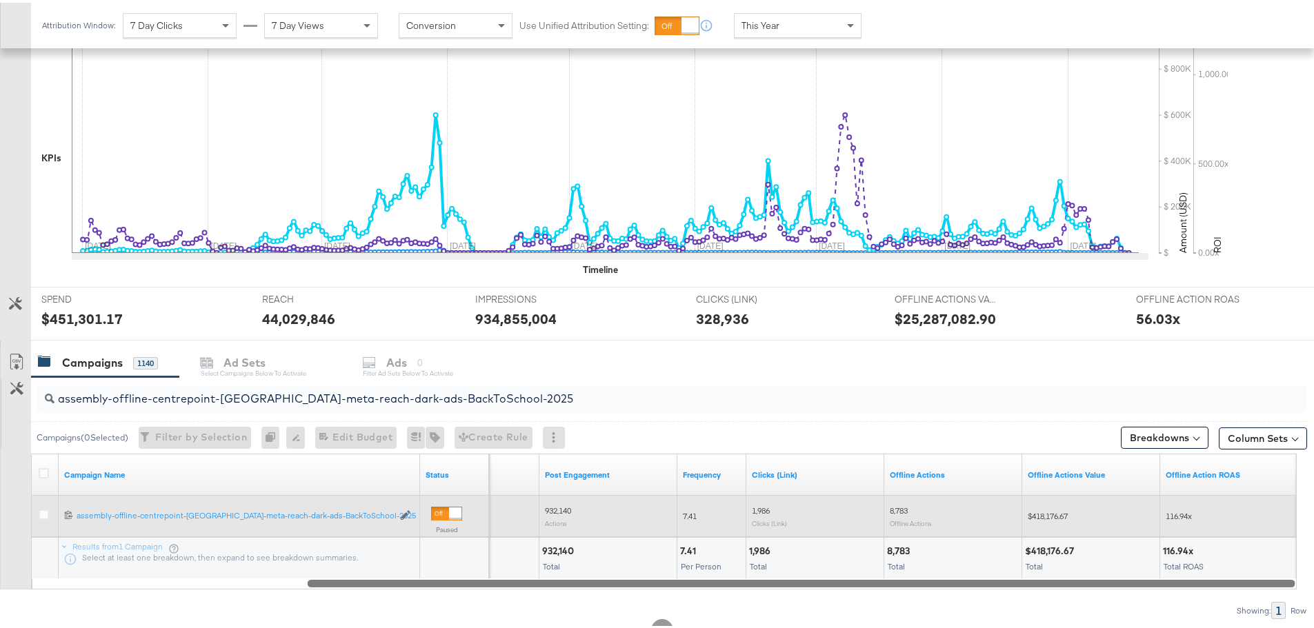
click at [1047, 510] on span "$418,176.67" at bounding box center [1047, 513] width 40 height 10
copy span "418,176.67"
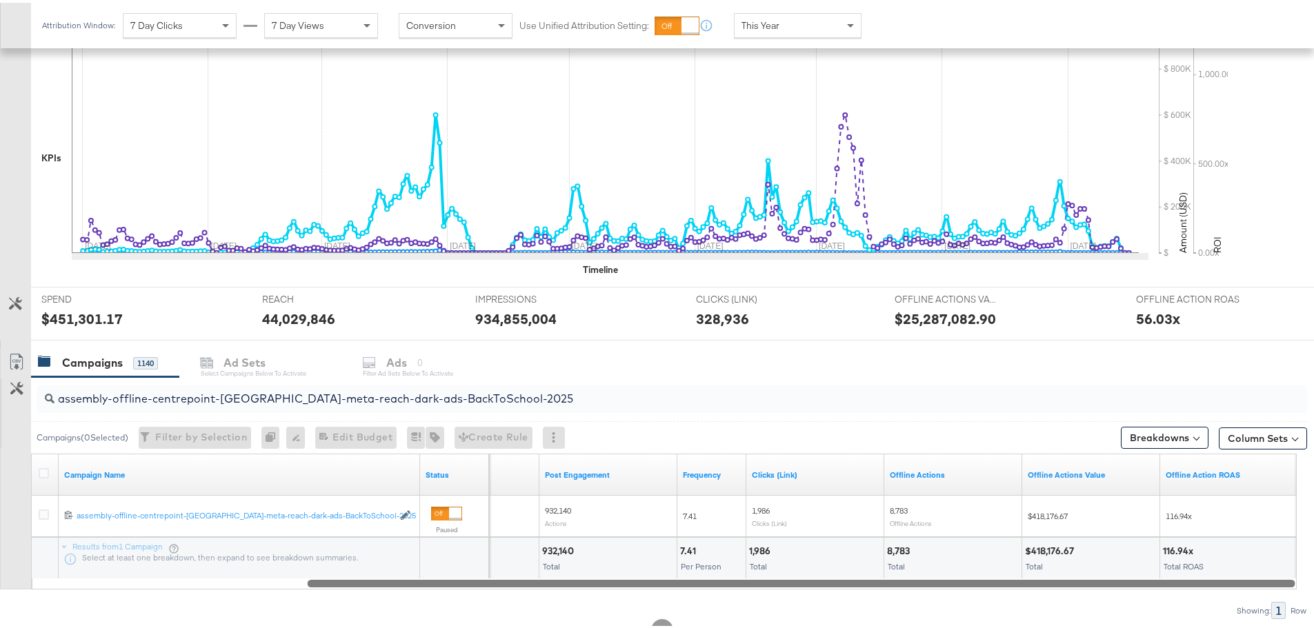
click at [502, 405] on div "assembly-offline-centrepoint-[GEOGRAPHIC_DATA]-meta-reach-dark-ads-BackToSchool…" at bounding box center [672, 397] width 1270 height 28
paste input "oman"
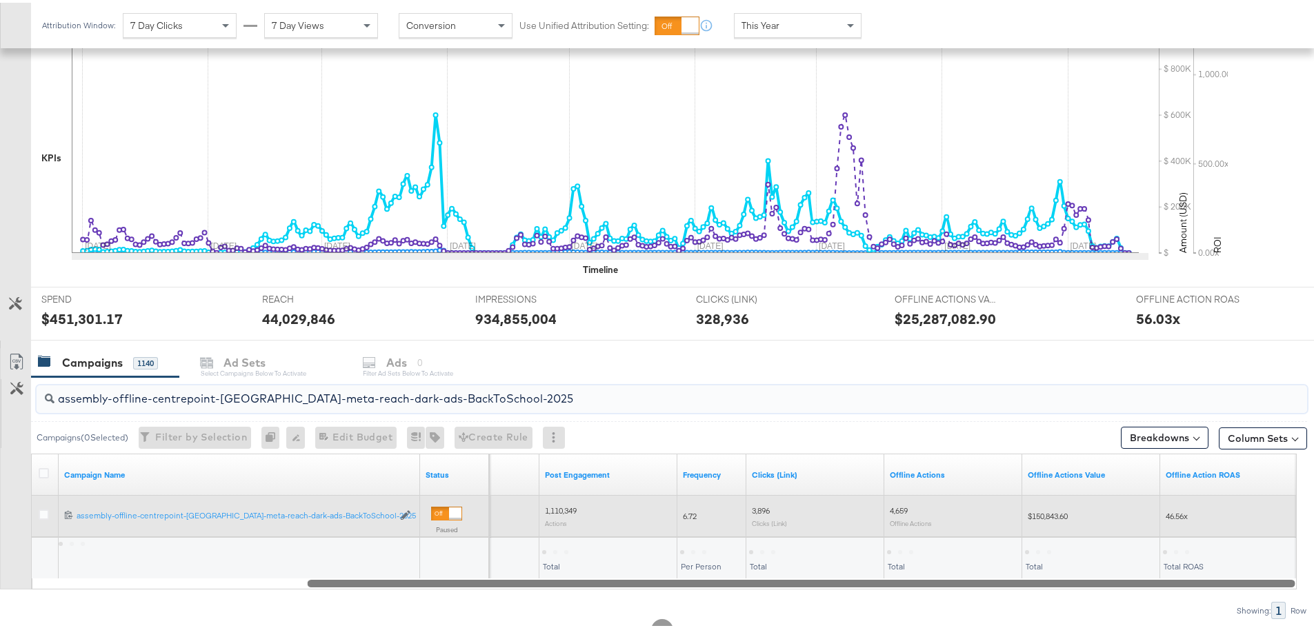
type input "assembly-offline-centrepoint-[GEOGRAPHIC_DATA]-meta-reach-dark-ads-BackToSchool…"
click at [1055, 514] on span "$150,843.60" at bounding box center [1047, 513] width 40 height 10
copy span "150,843.60"
